Goal: Information Seeking & Learning: Learn about a topic

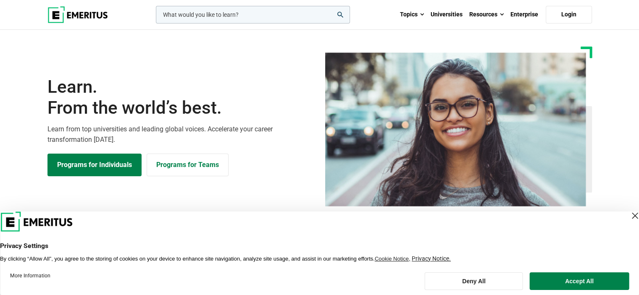
click at [629, 215] on div "Close Layer" at bounding box center [635, 216] width 12 height 12
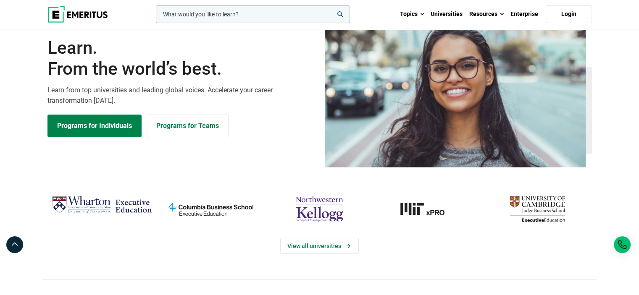
scroll to position [84, 0]
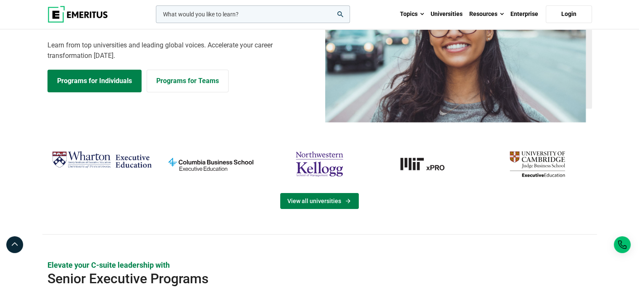
click at [301, 201] on link "View all universities" at bounding box center [319, 201] width 79 height 16
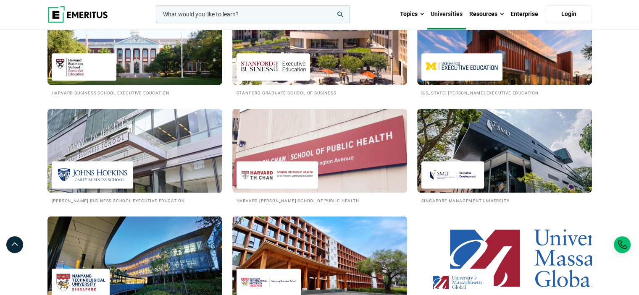
scroll to position [1008, 0]
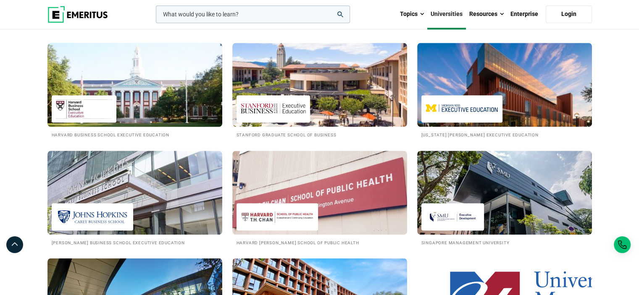
click at [126, 81] on img at bounding box center [135, 85] width 192 height 92
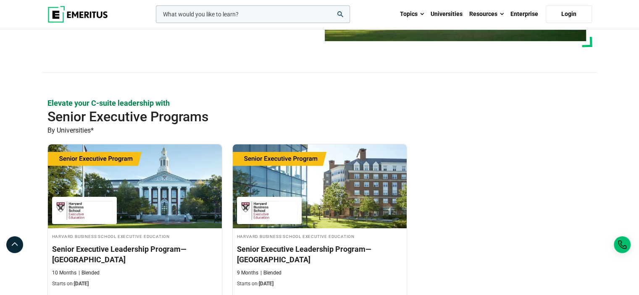
scroll to position [336, 0]
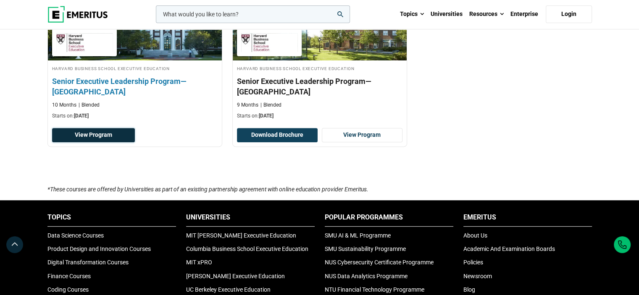
click at [88, 137] on link "View Program" at bounding box center [93, 135] width 83 height 14
